Goal: Task Accomplishment & Management: Use online tool/utility

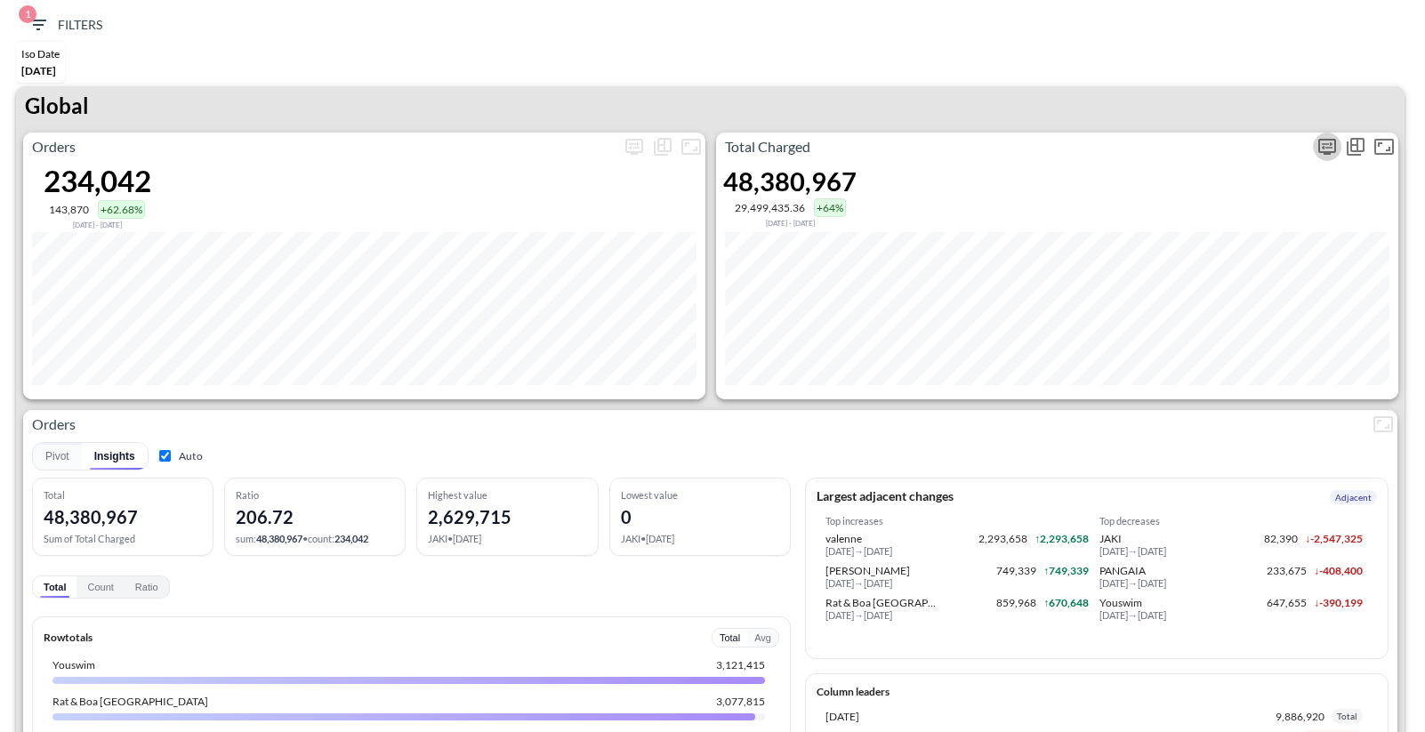
click at [1322, 148] on icon "more" at bounding box center [1326, 146] width 21 height 21
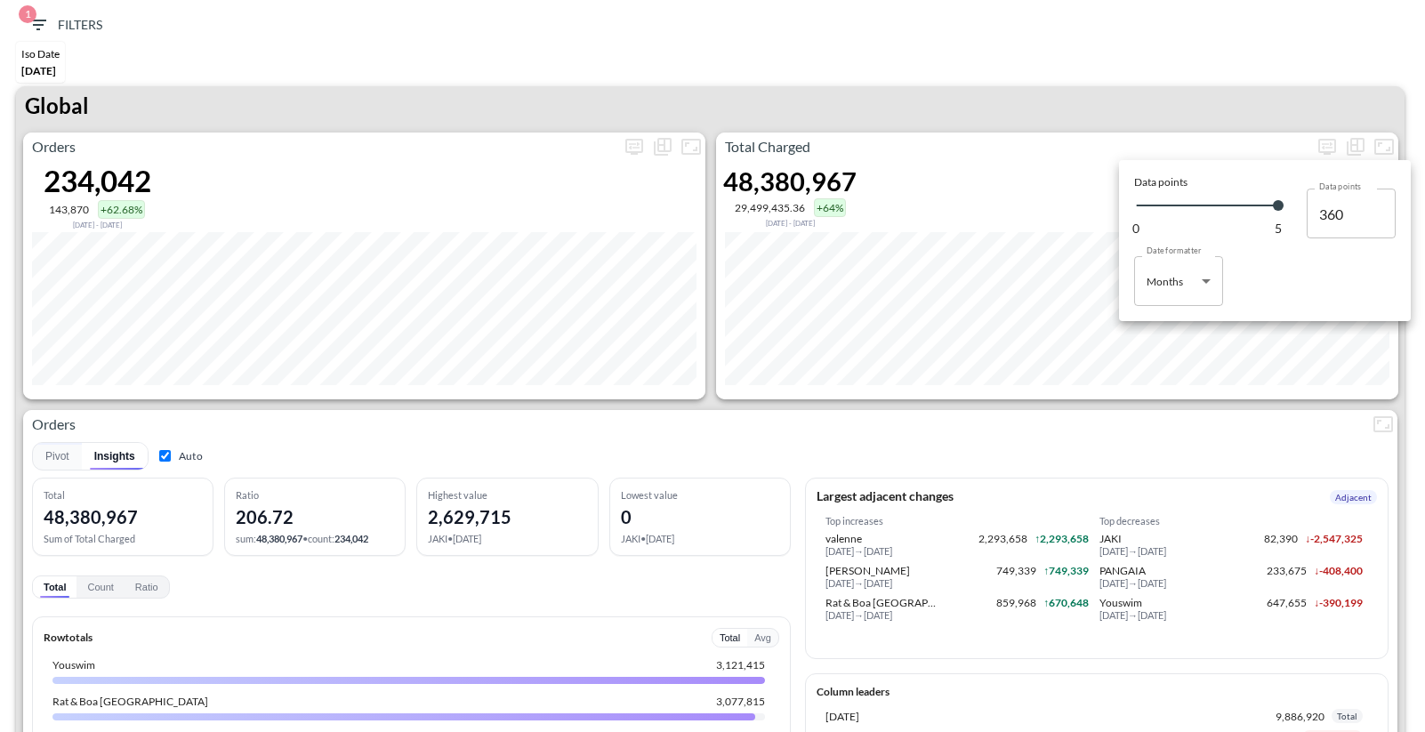
click at [1180, 286] on body "BI.P.EYE, Interactive Analytics Dashboards 1 Filters Iso Date May 01, 2025 Glob…" at bounding box center [712, 366] width 1425 height 732
type input "Days"
type input "146"
click at [1067, 133] on div at bounding box center [712, 366] width 1425 height 732
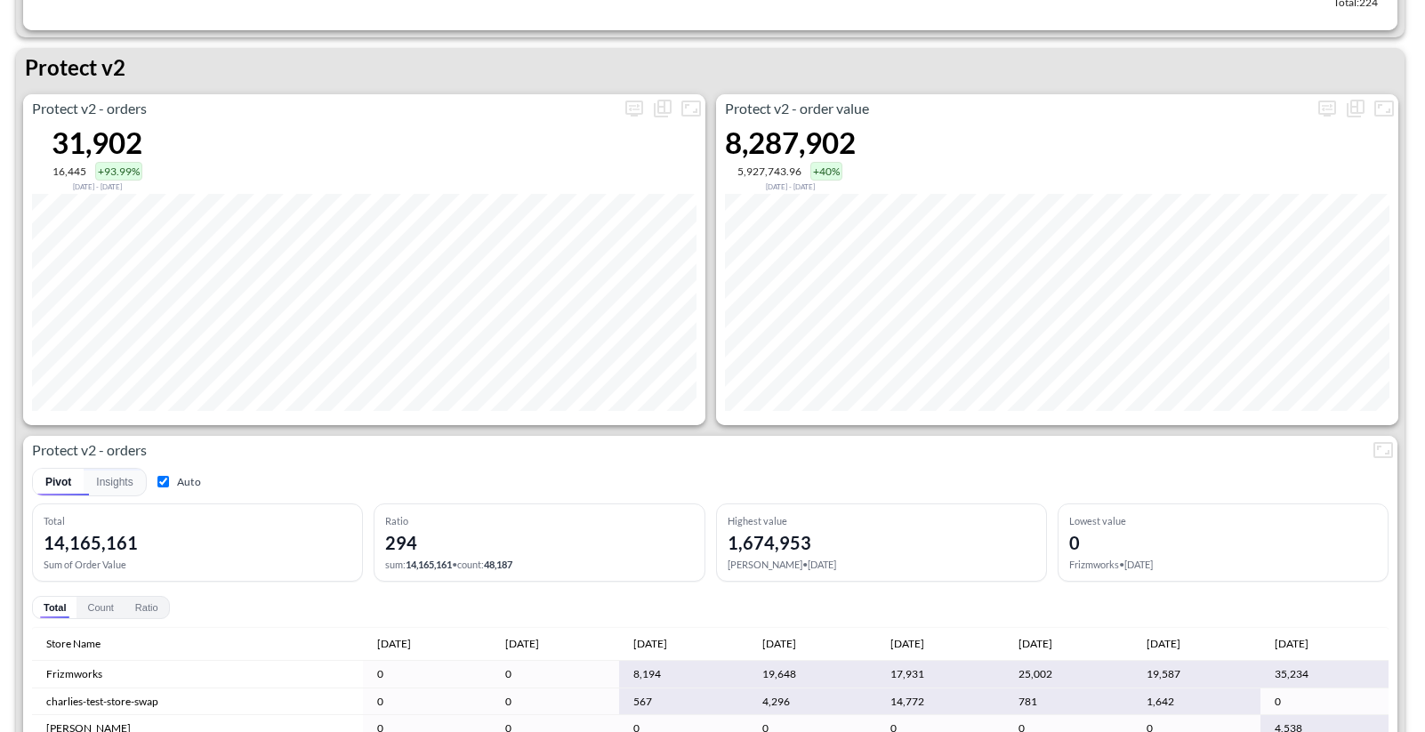
scroll to position [3403, 0]
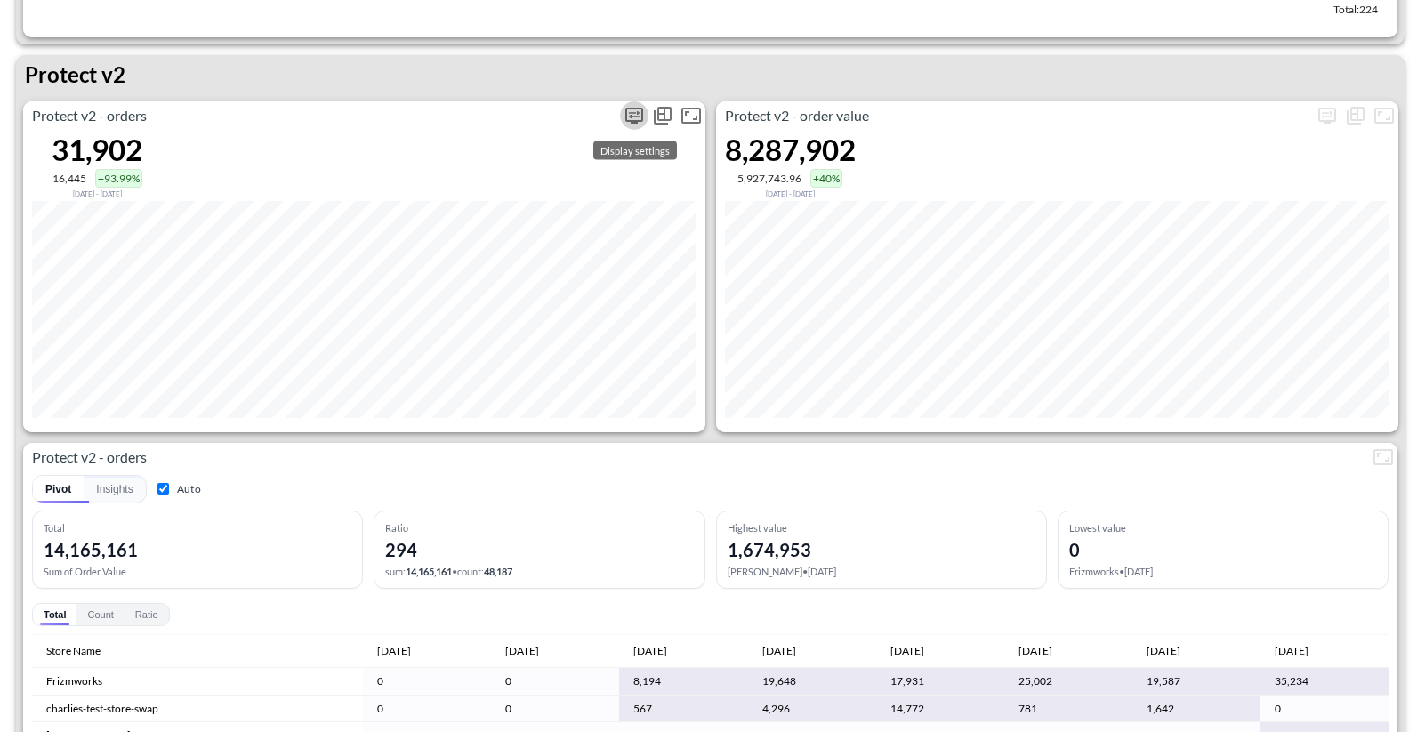
click at [633, 120] on icon "more" at bounding box center [634, 116] width 18 height 16
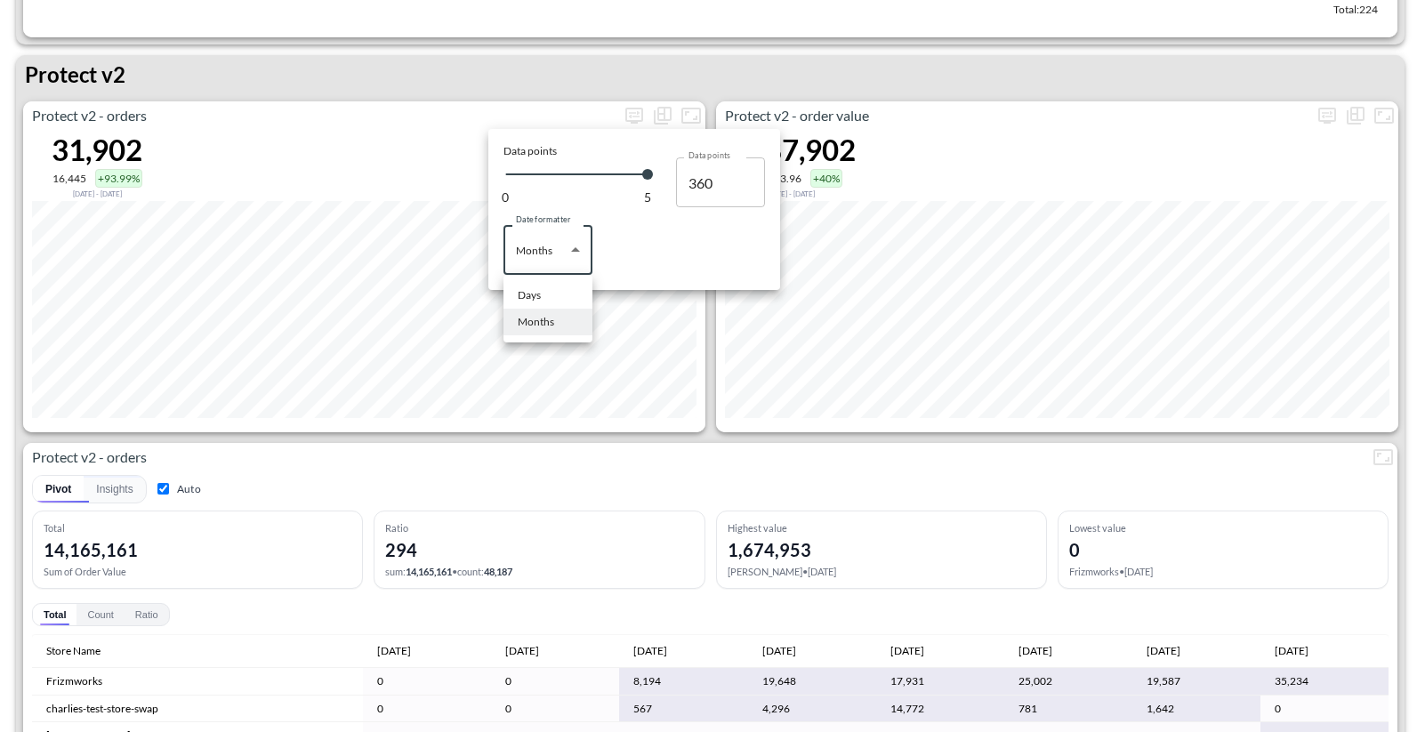
click at [563, 260] on body "BI.P.EYE, Interactive Analytics Dashboards 1 Filters Iso Date May 01, 2025 Glob…" at bounding box center [712, 366] width 1425 height 732
click at [548, 298] on li "Days" at bounding box center [547, 295] width 89 height 27
type input "Days"
type input "146"
click at [1006, 68] on div at bounding box center [712, 366] width 1425 height 732
